Goal: Information Seeking & Learning: Understand process/instructions

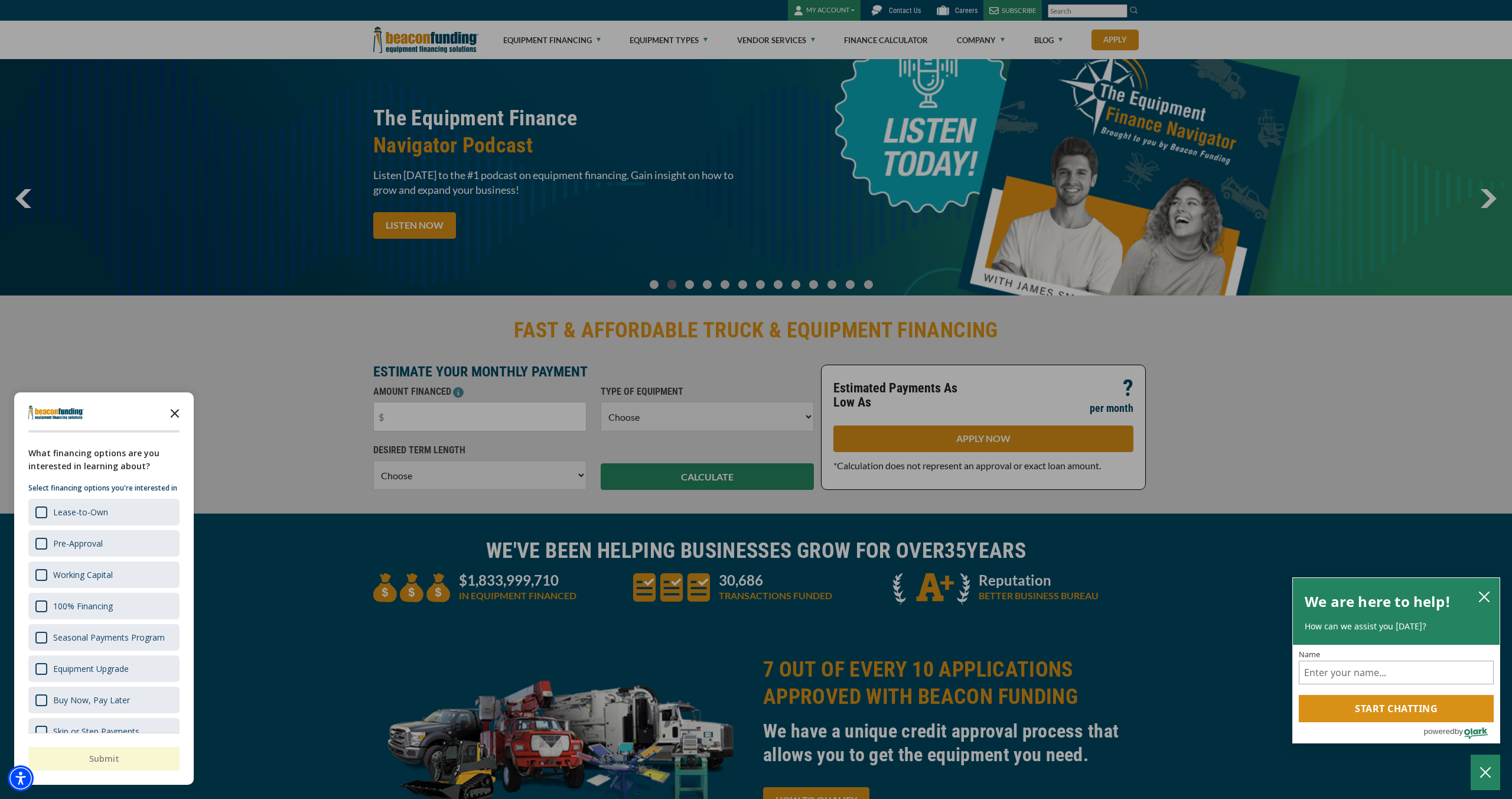
click at [175, 412] on polygon "Close the survey" at bounding box center [175, 413] width 9 height 9
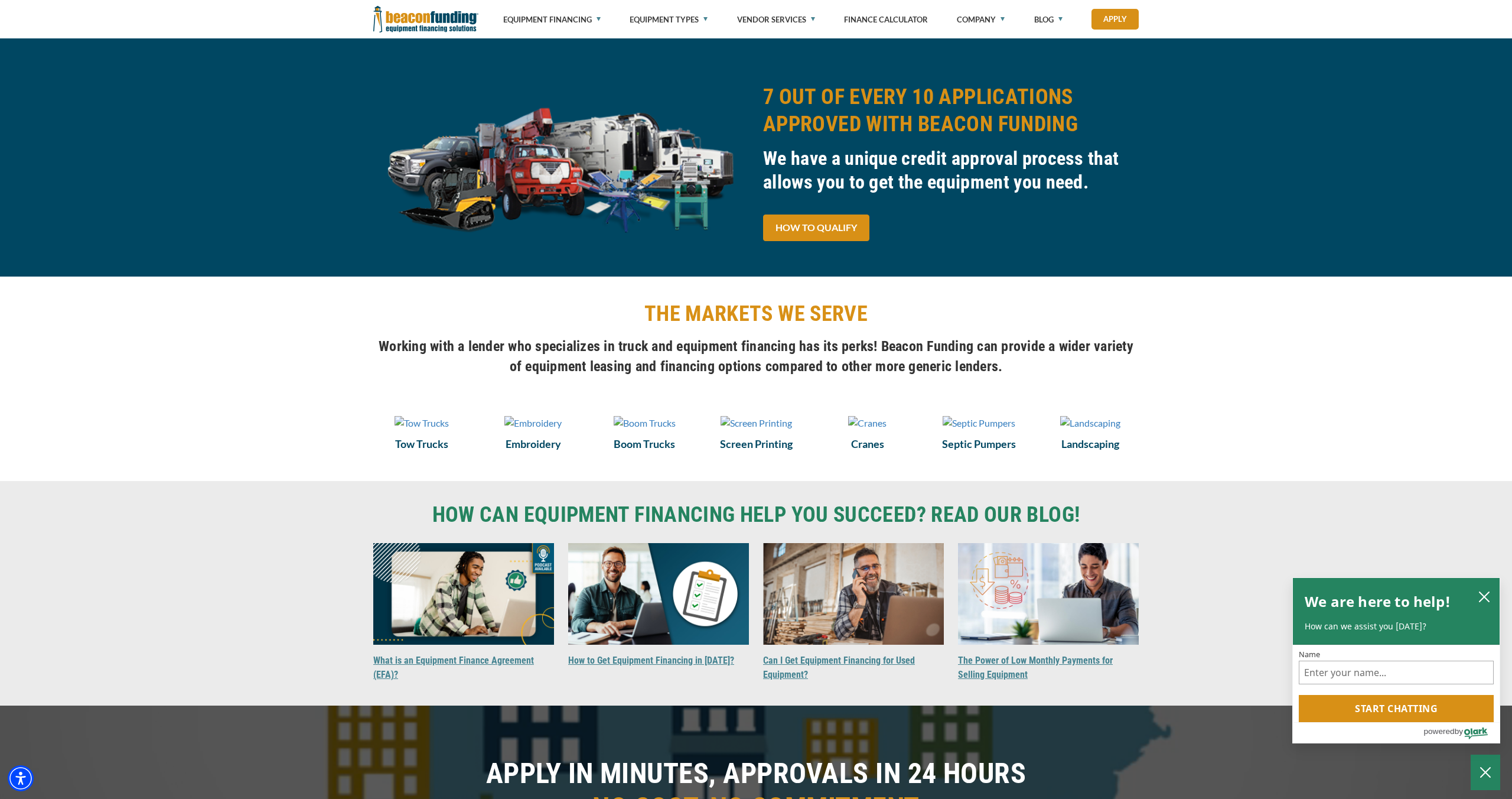
scroll to position [573, 0]
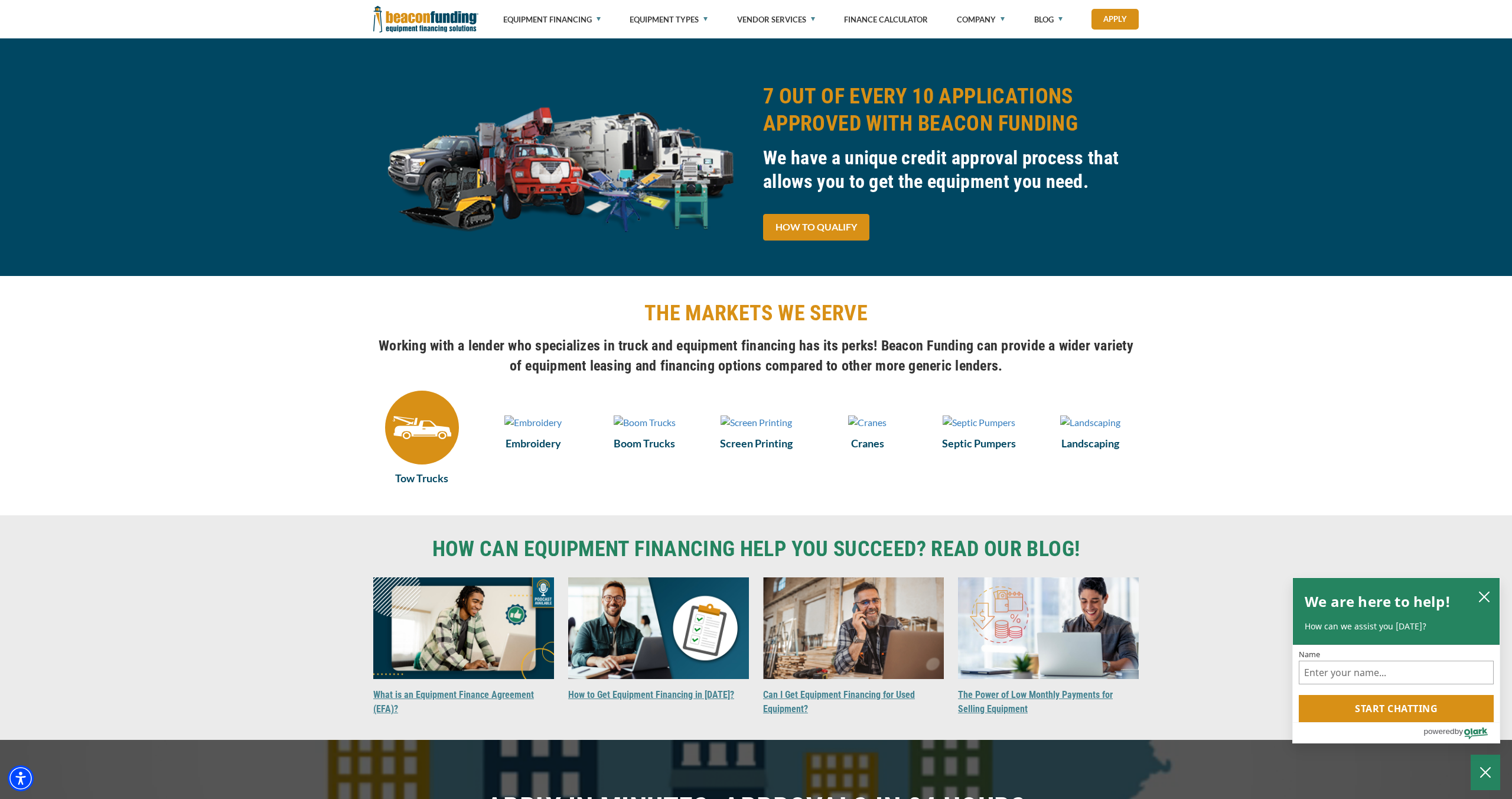
click at [432, 464] on img at bounding box center [422, 427] width 74 height 74
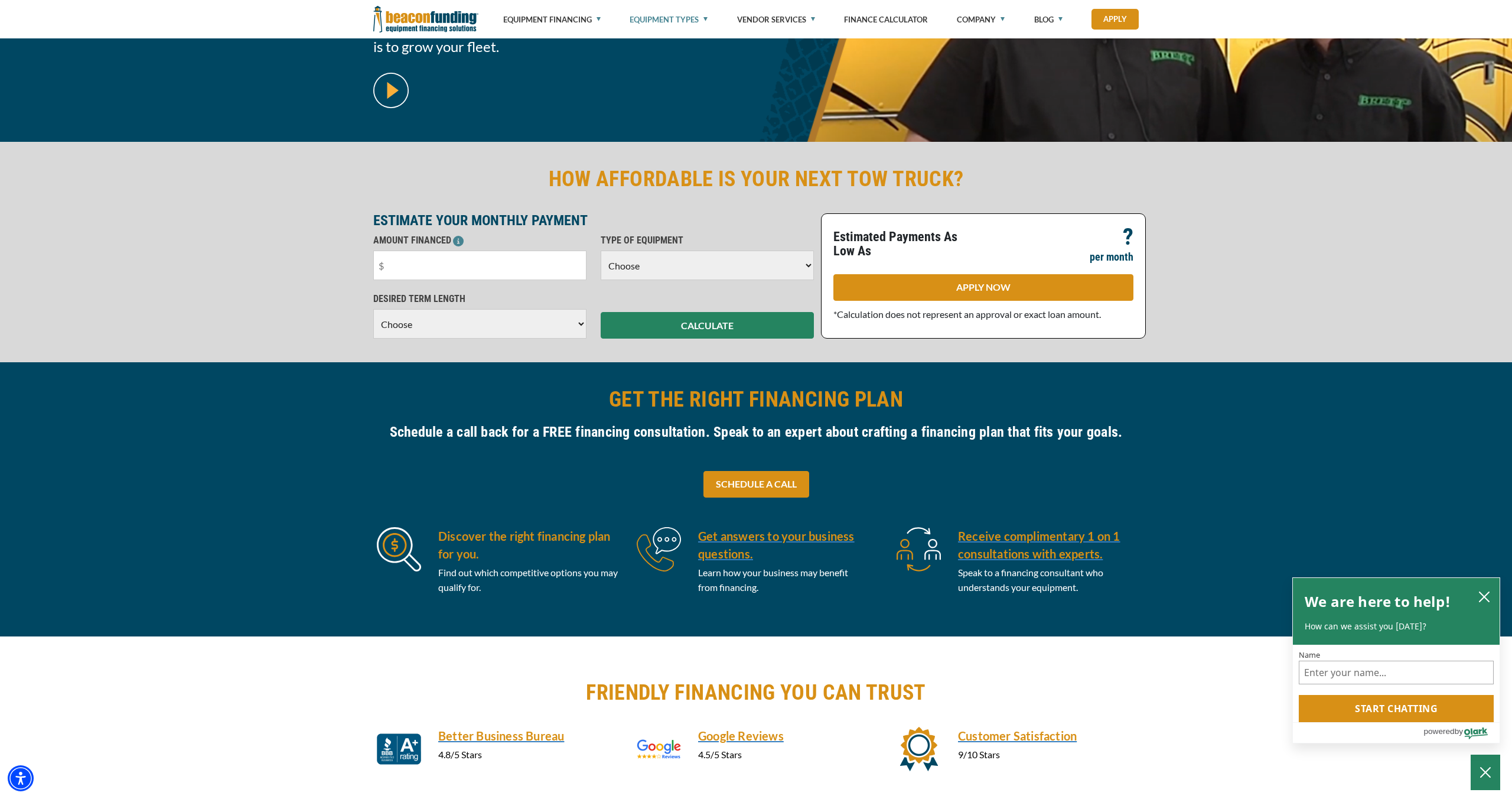
scroll to position [226, 0]
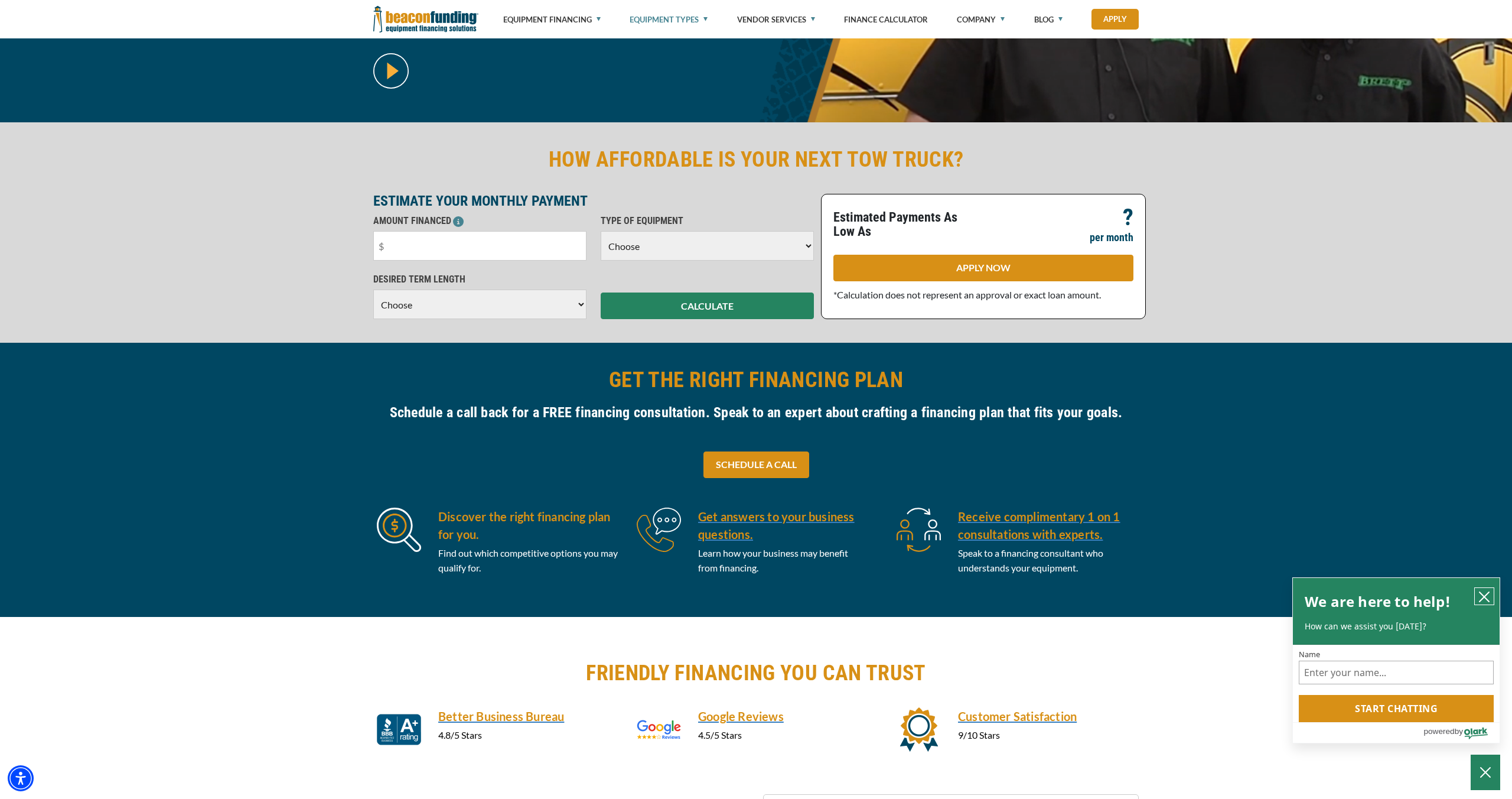
drag, startPoint x: 1486, startPoint y: 593, endPoint x: 1443, endPoint y: 601, distance: 43.7
click at [1486, 593] on icon "close chatbox" at bounding box center [1484, 597] width 12 height 12
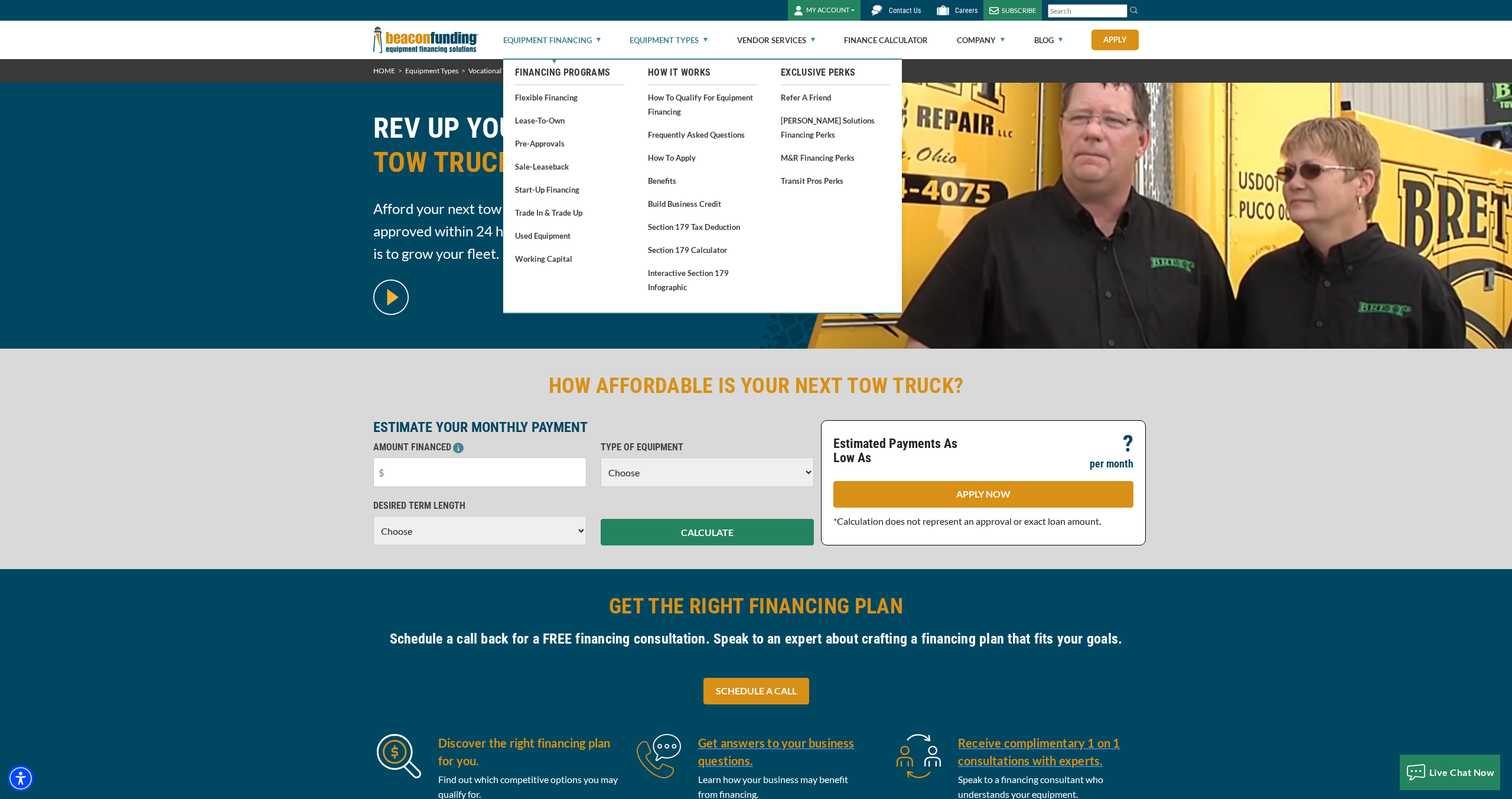
scroll to position [3, 0]
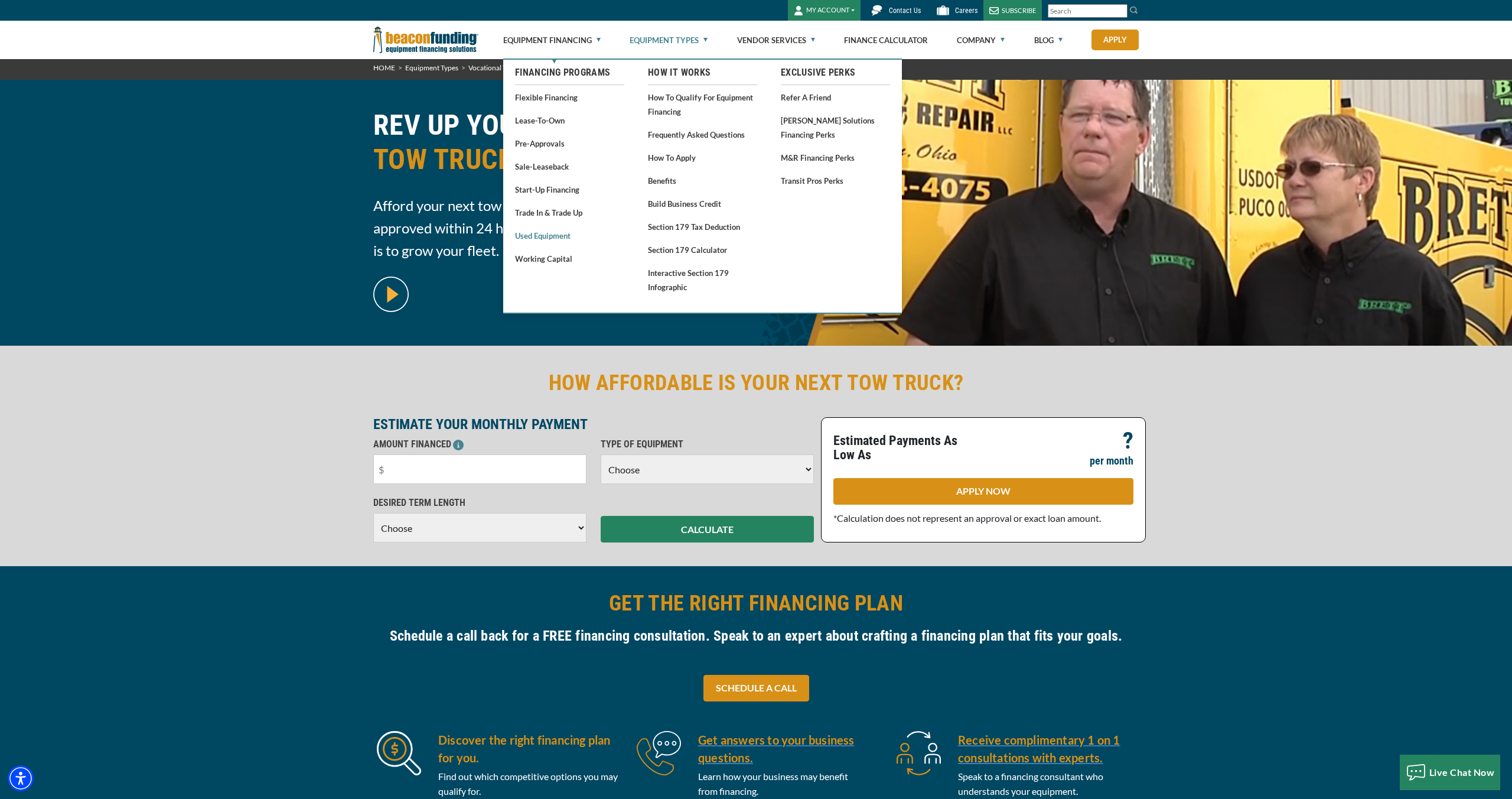
click at [549, 236] on link "Used Equipment" at bounding box center [570, 236] width 109 height 15
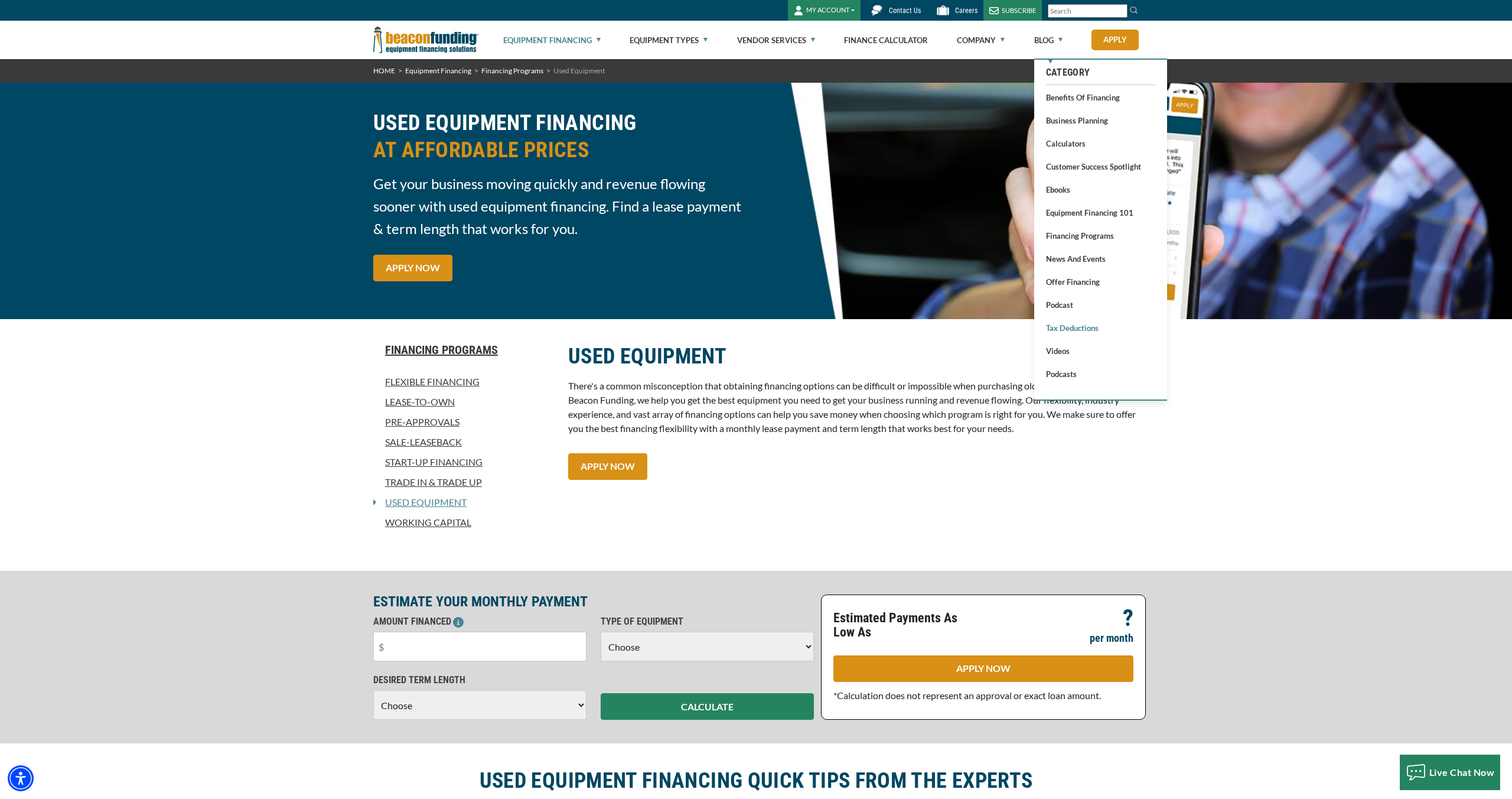
click at [1088, 329] on link "Tax Deductions" at bounding box center [1101, 328] width 109 height 15
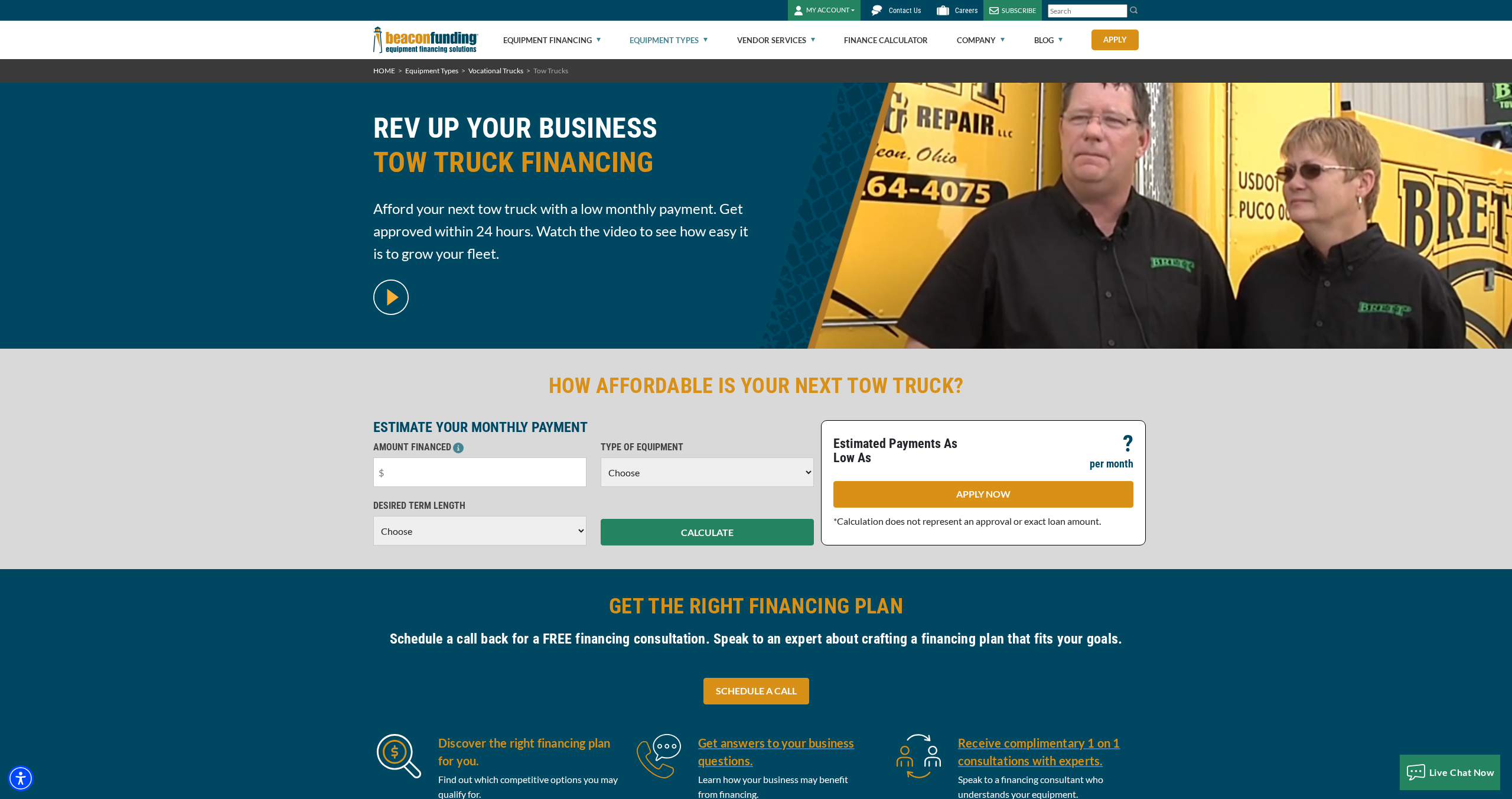
click at [420, 42] on img at bounding box center [426, 39] width 105 height 39
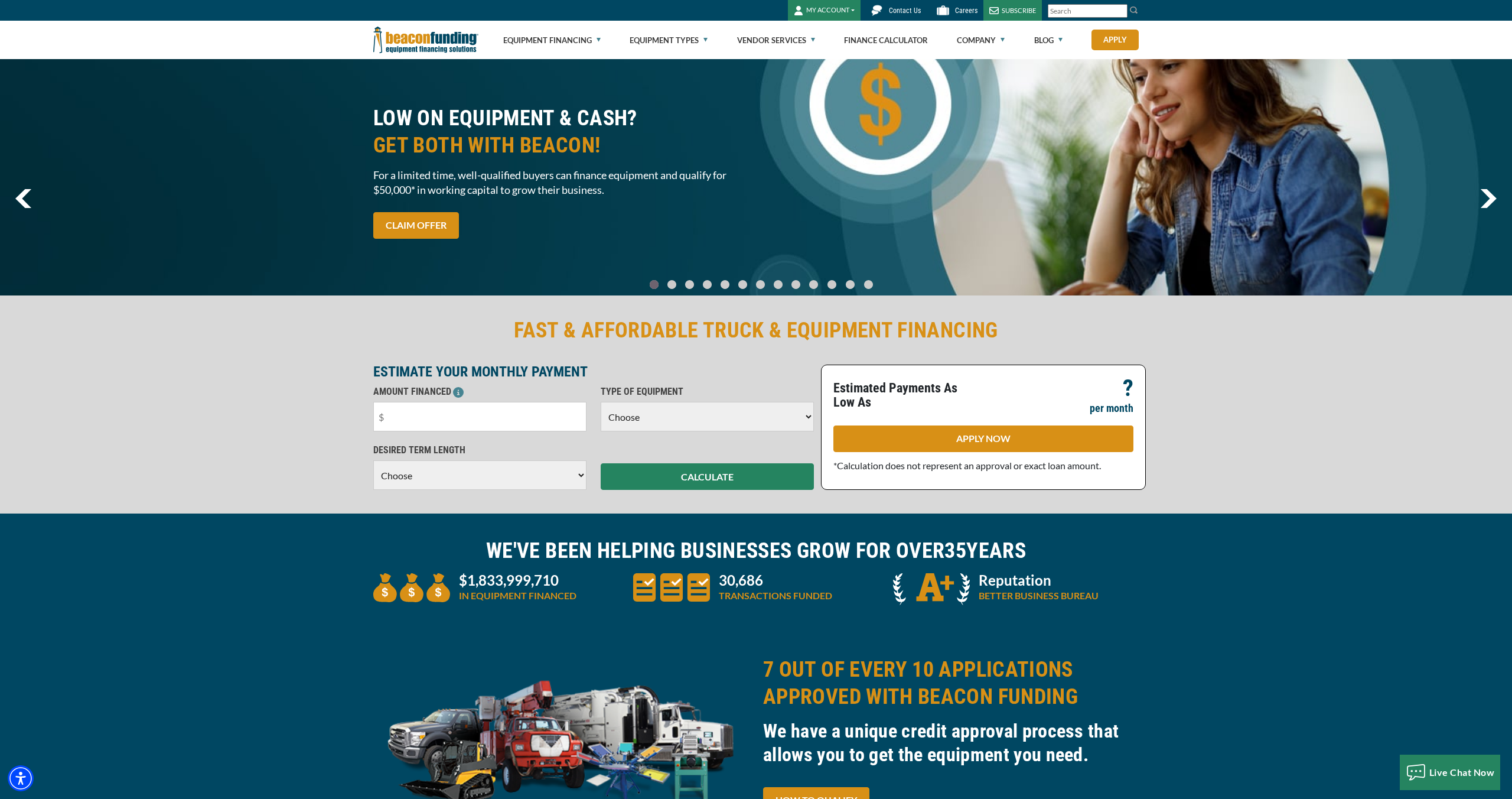
click at [1493, 201] on img "next" at bounding box center [1488, 198] width 17 height 19
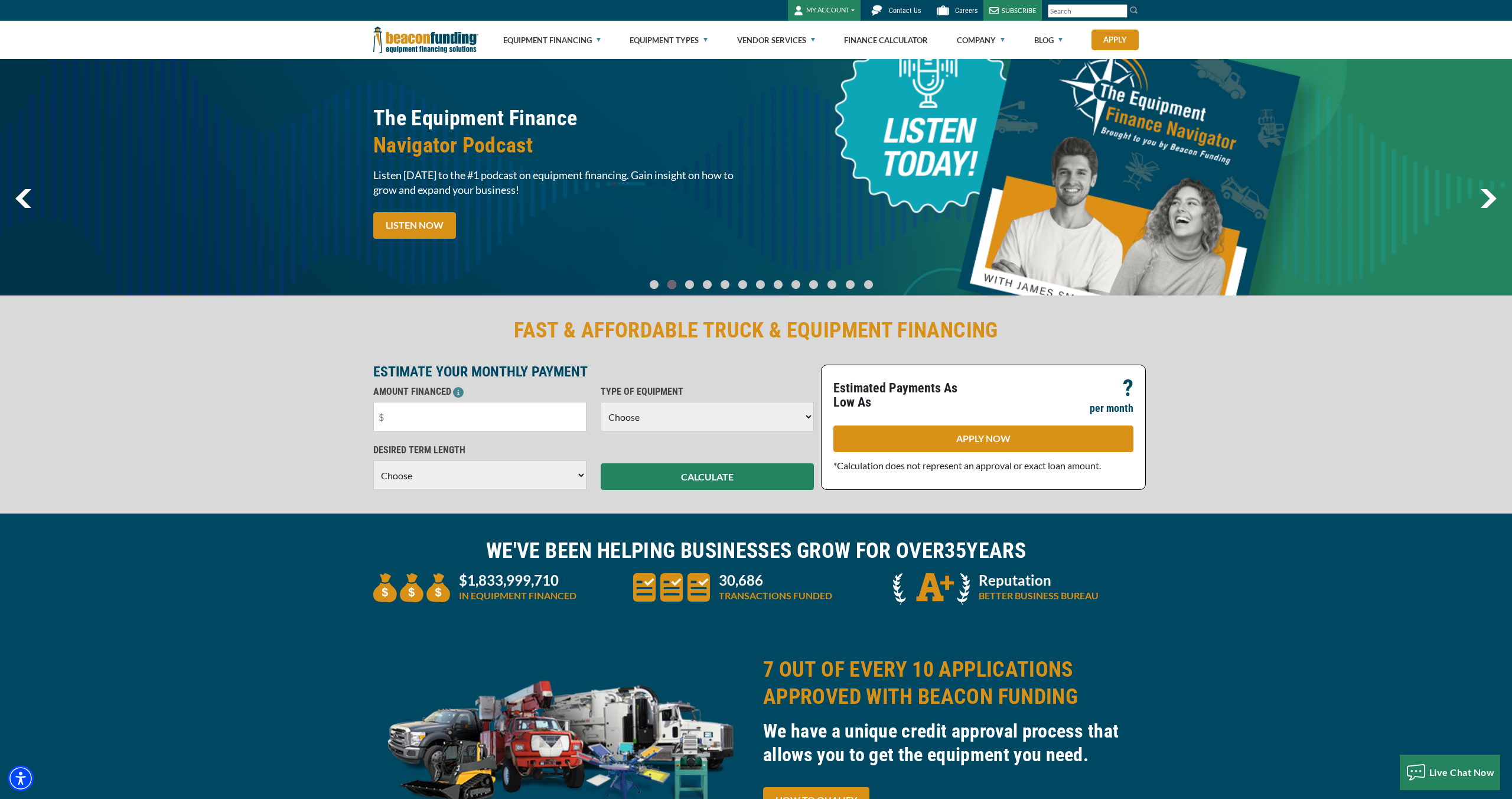
click at [1493, 201] on img "next" at bounding box center [1488, 198] width 17 height 19
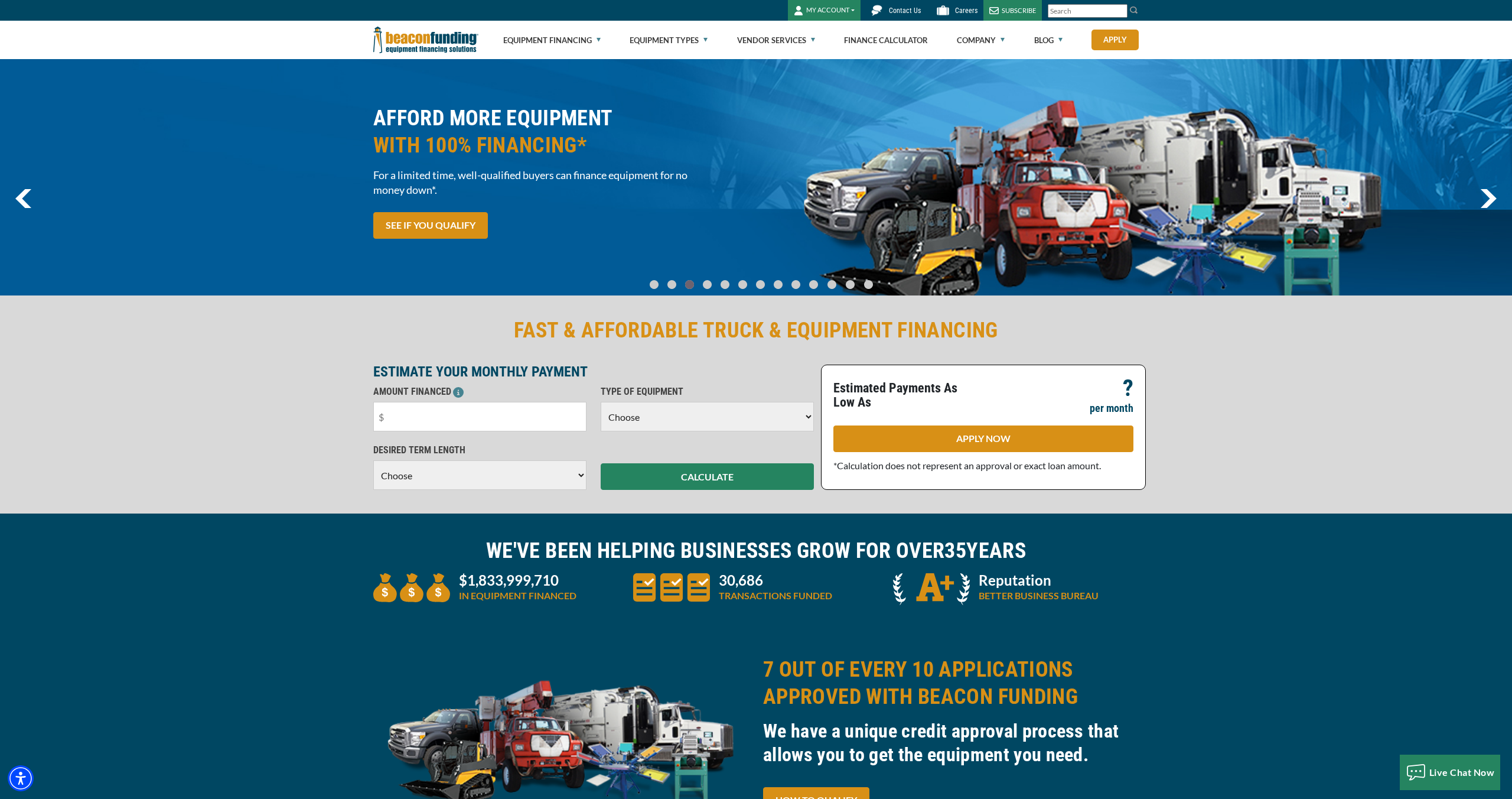
click at [1493, 201] on img "next" at bounding box center [1488, 198] width 17 height 19
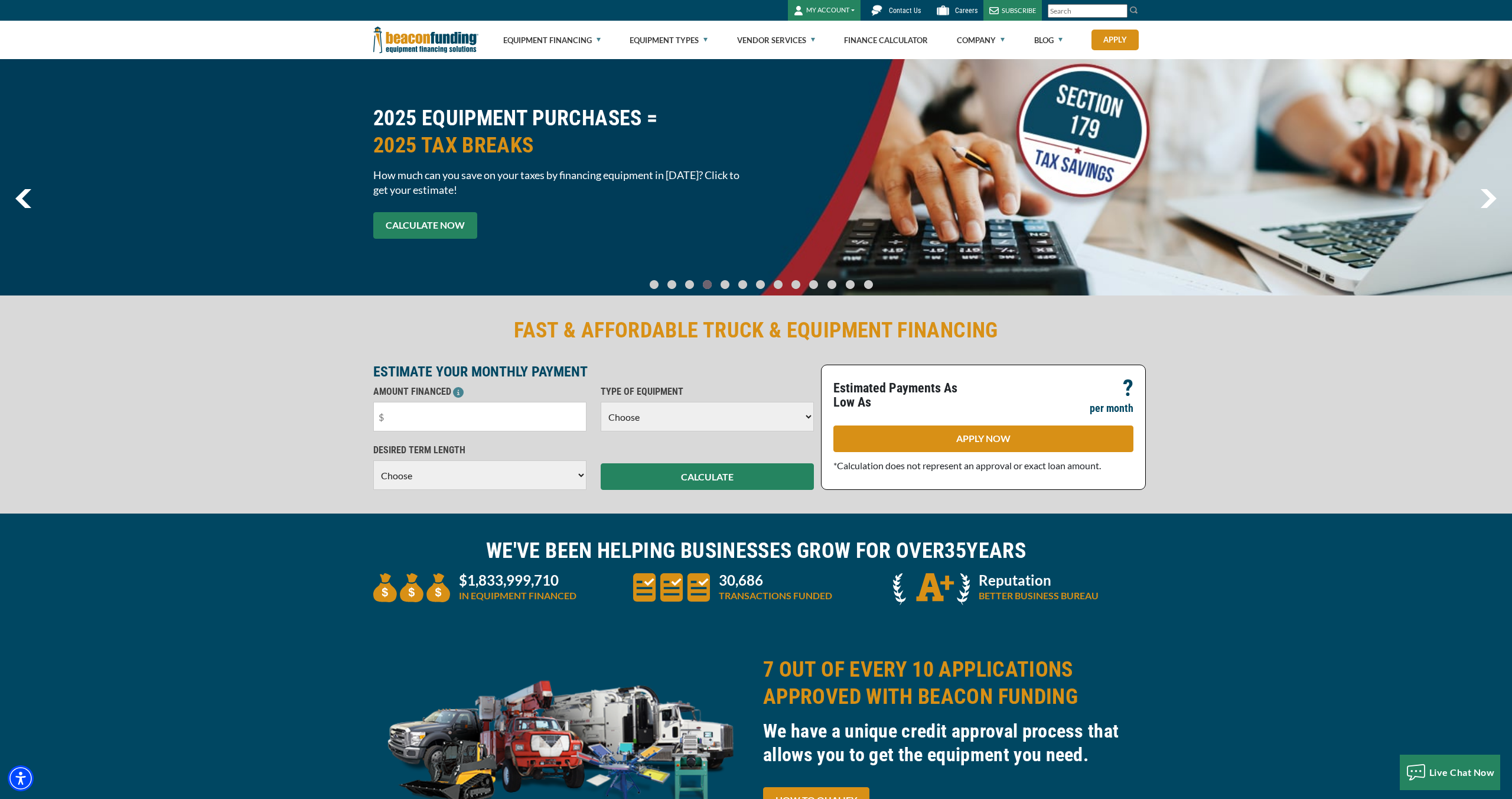
click at [421, 222] on link "CALCULATE NOW" at bounding box center [425, 225] width 104 height 26
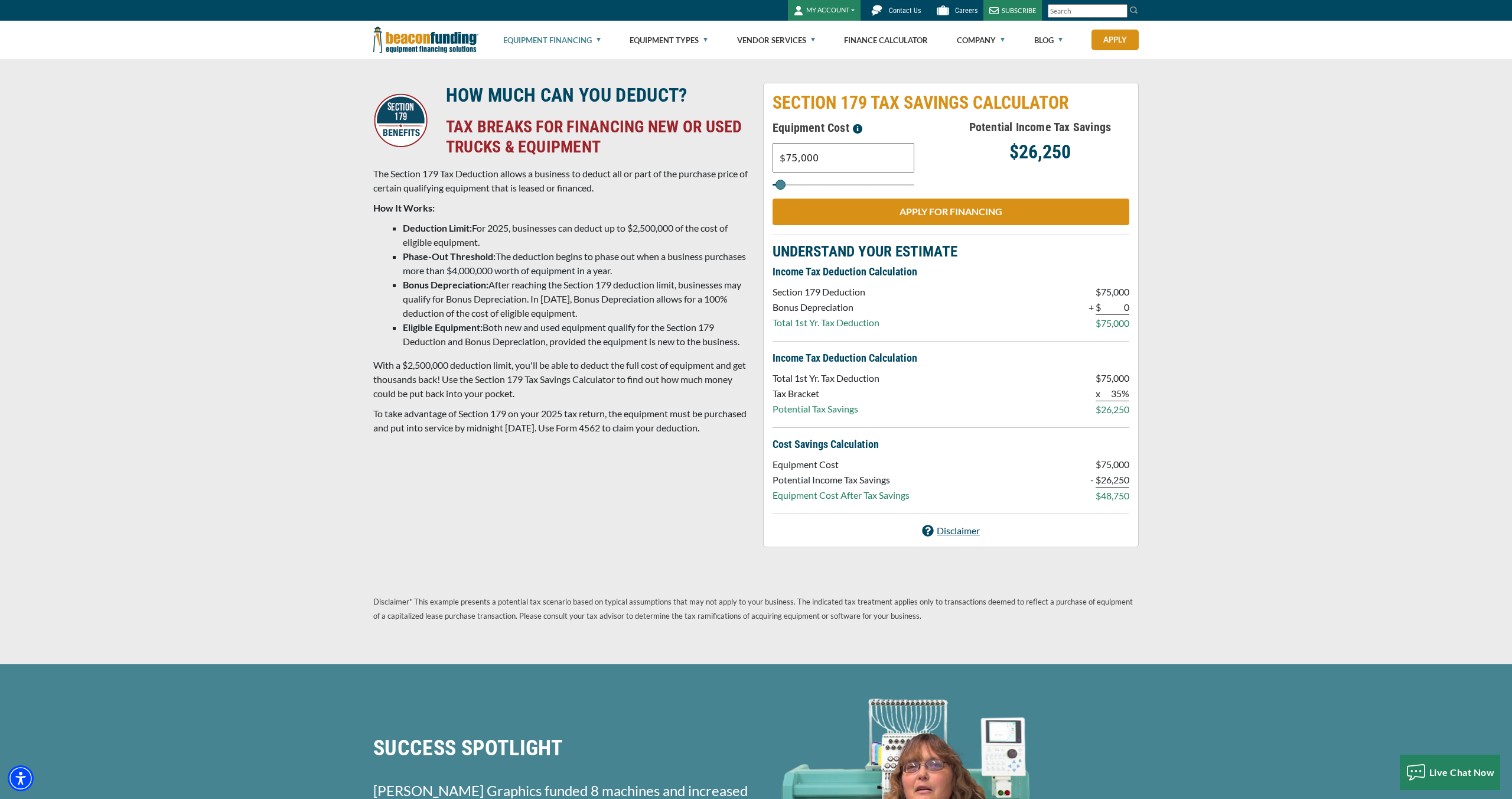
drag, startPoint x: 852, startPoint y: 162, endPoint x: 713, endPoint y: 161, distance: 139.0
click at [713, 161] on div "HOW MUCH CAN YOU DEDUCT? TAX BREAKS FOR FINANCING NEW OR USED TRUCKS & EQUIPMEN…" at bounding box center [756, 314] width 780 height 464
type input "$8,500"
type input "9000"
type input "$85,000"
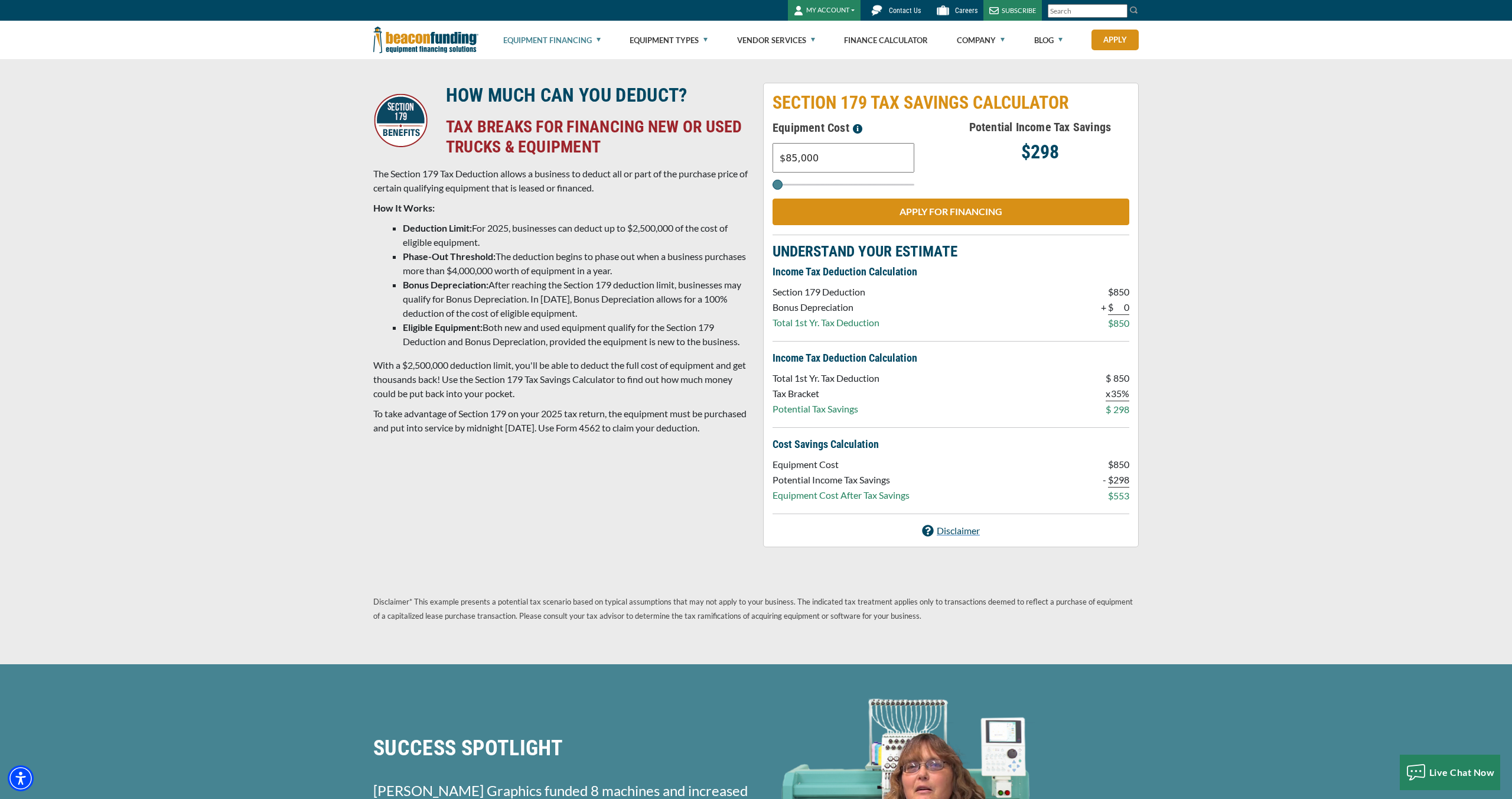
type input "85000"
drag, startPoint x: 855, startPoint y: 160, endPoint x: 686, endPoint y: 137, distance: 170.6
click at [687, 137] on div "HOW MUCH CAN YOU DEDUCT? TAX BREAKS FOR FINANCING NEW OR USED TRUCKS & EQUIPMEN…" at bounding box center [756, 314] width 780 height 464
type input "$13,540"
type input "14000"
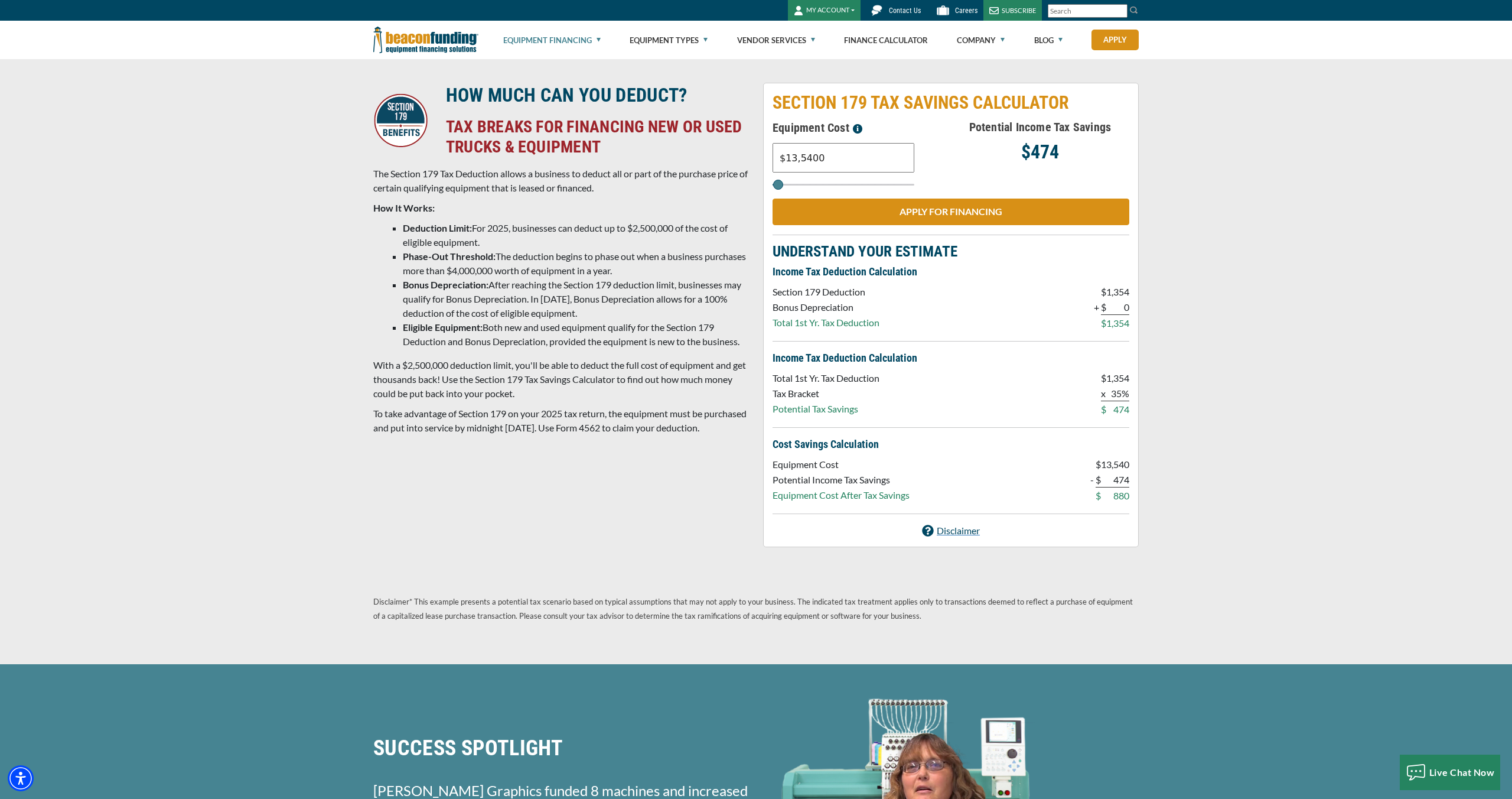
type input "$135,400"
type input "135000"
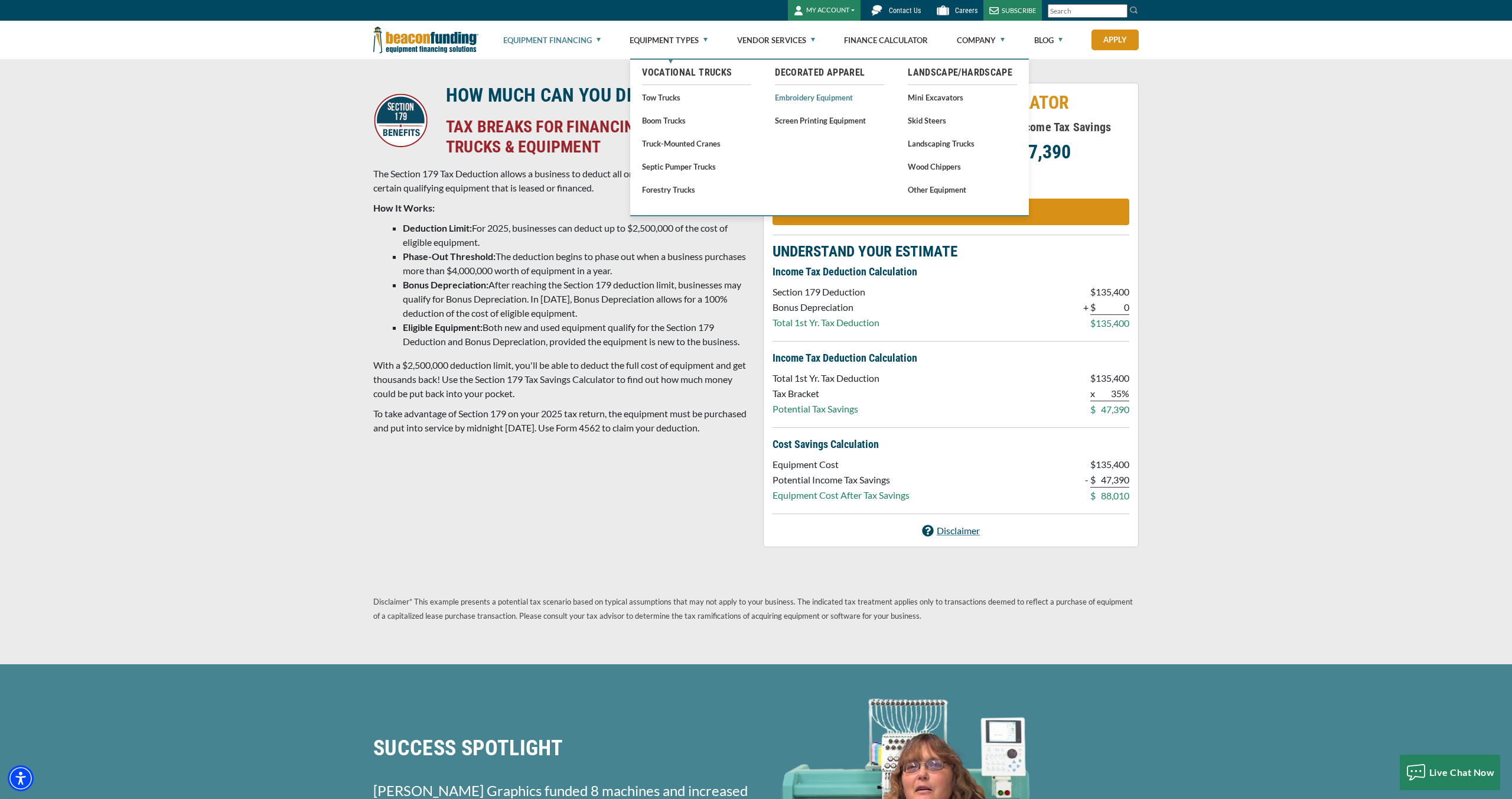
type input "$135,400"
click at [840, 99] on link "Embroidery Equipment" at bounding box center [829, 97] width 109 height 15
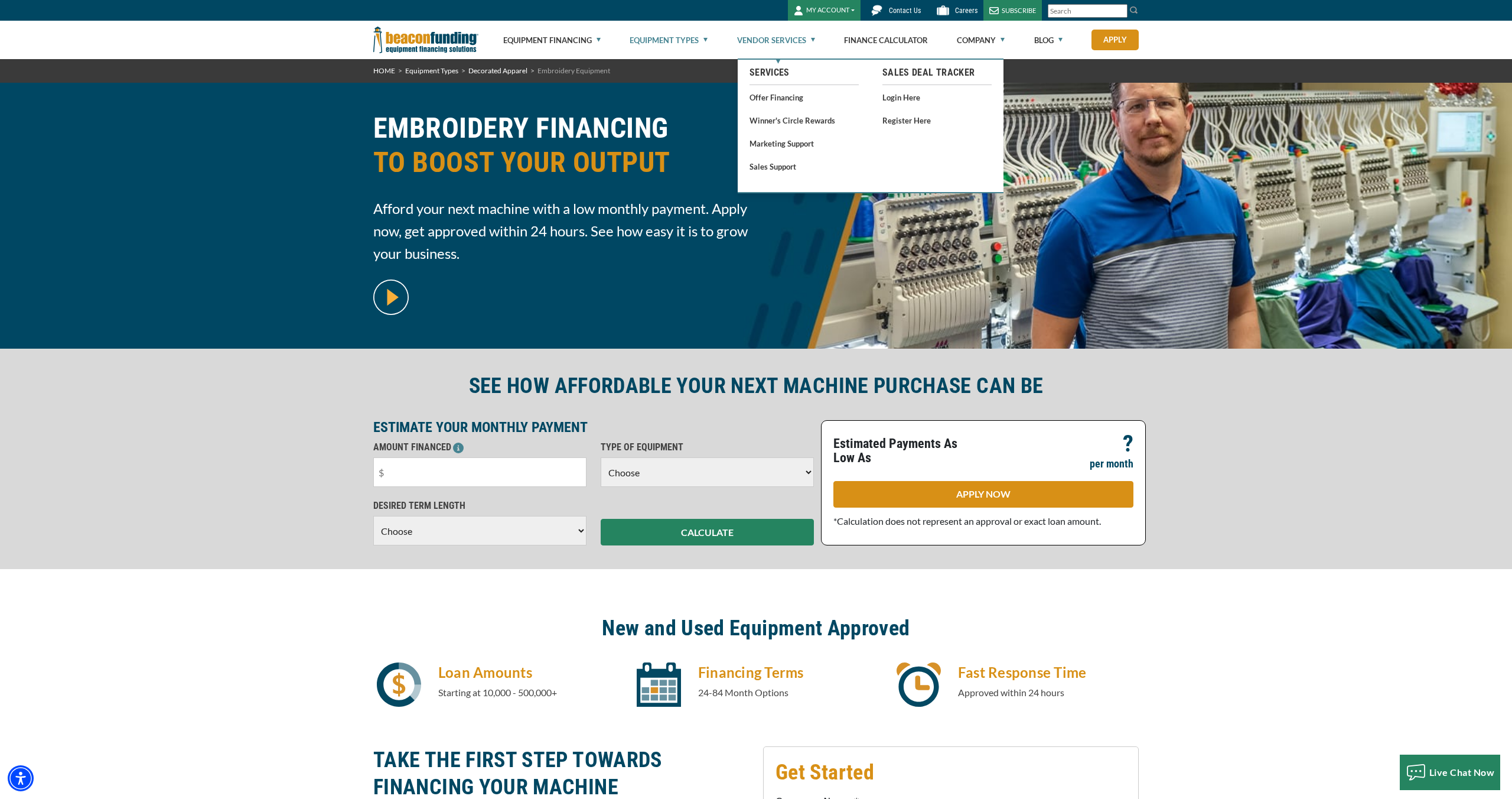
click at [773, 38] on link "Vendor Services" at bounding box center [775, 40] width 78 height 38
